Goal: Navigation & Orientation: Find specific page/section

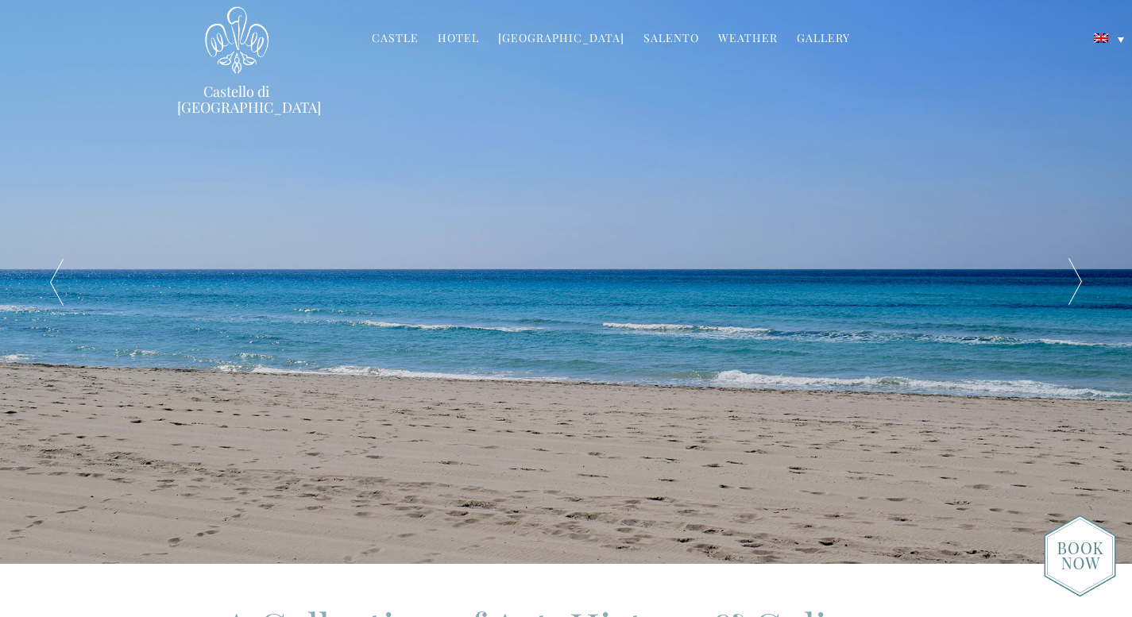
click at [470, 39] on link "Hotel" at bounding box center [458, 39] width 41 height 18
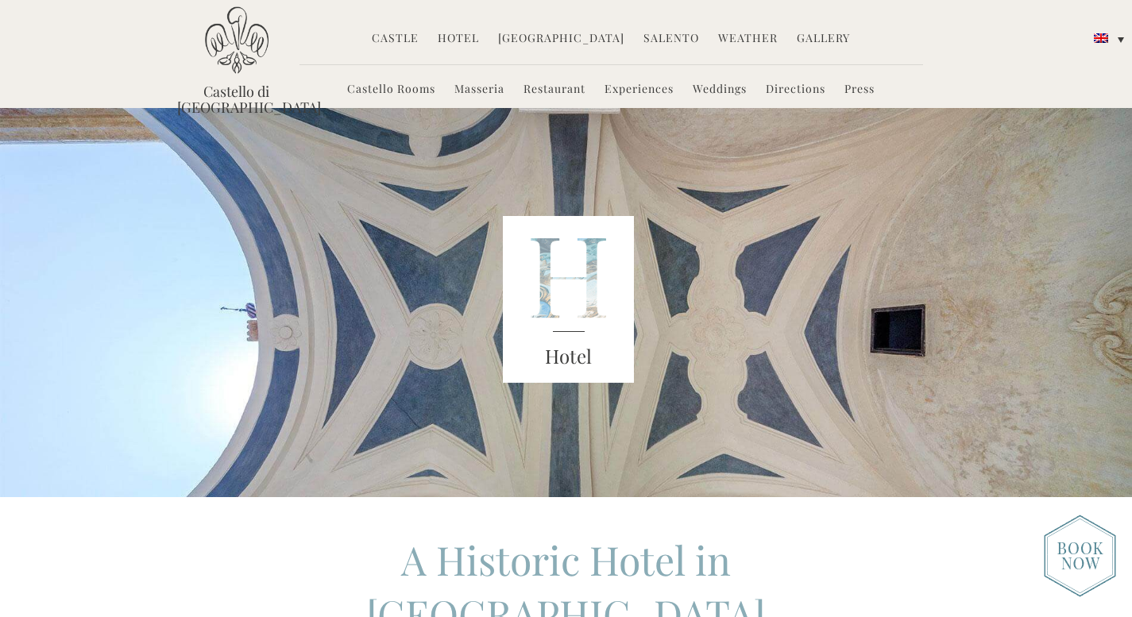
click at [398, 34] on link "Castle" at bounding box center [395, 39] width 47 height 18
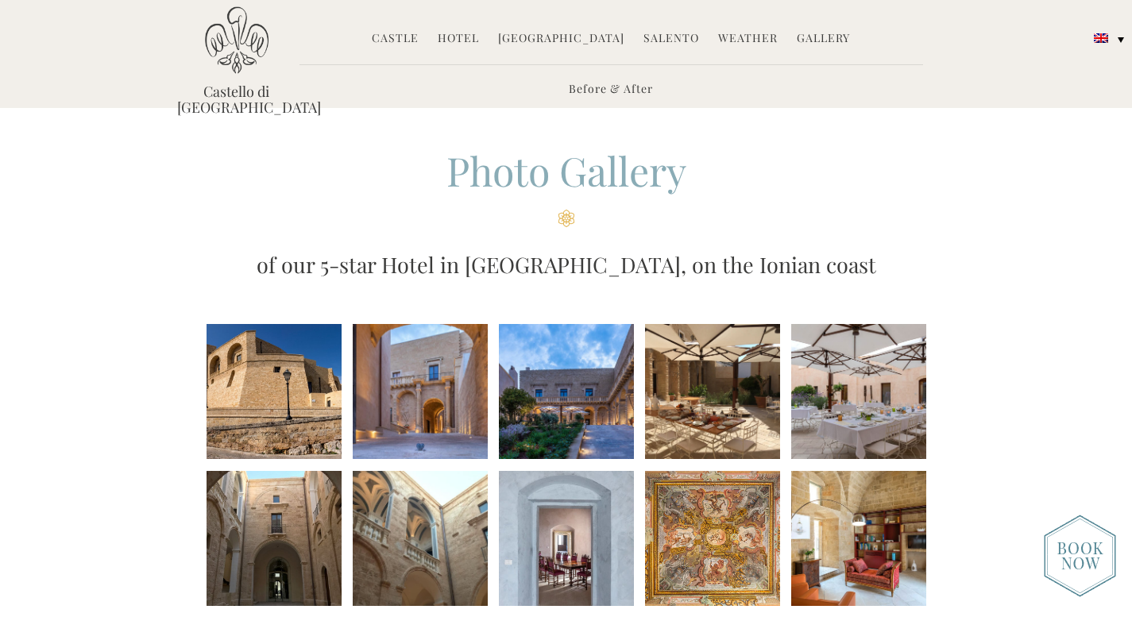
click at [551, 393] on li at bounding box center [566, 391] width 135 height 135
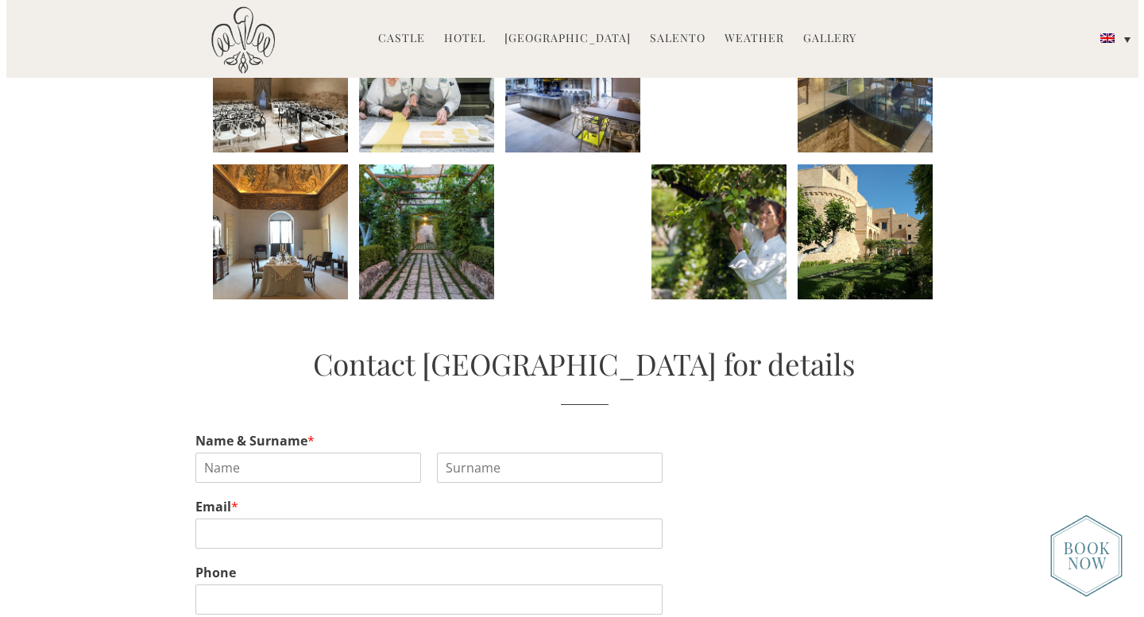
scroll to position [896, 0]
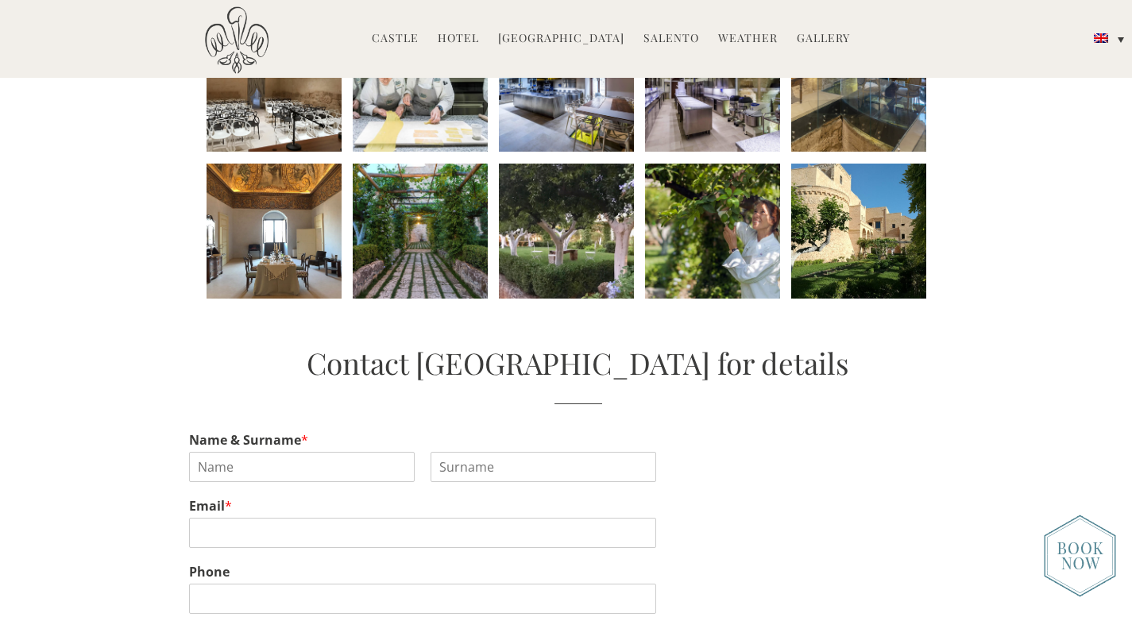
click at [865, 246] on li at bounding box center [858, 231] width 135 height 135
